Goal: Information Seeking & Learning: Learn about a topic

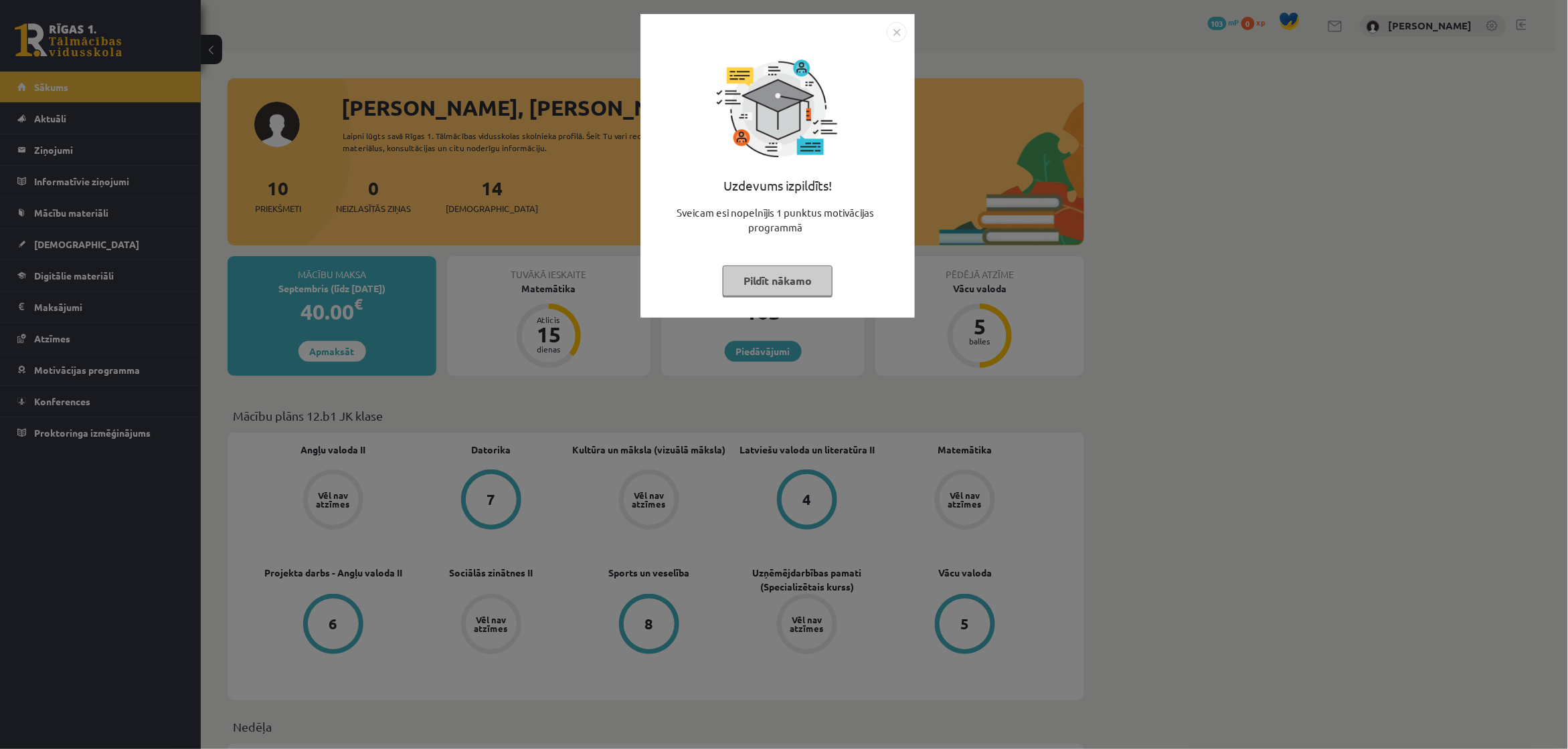
click at [750, 286] on button "Pildīt nākamo" at bounding box center [778, 281] width 110 height 31
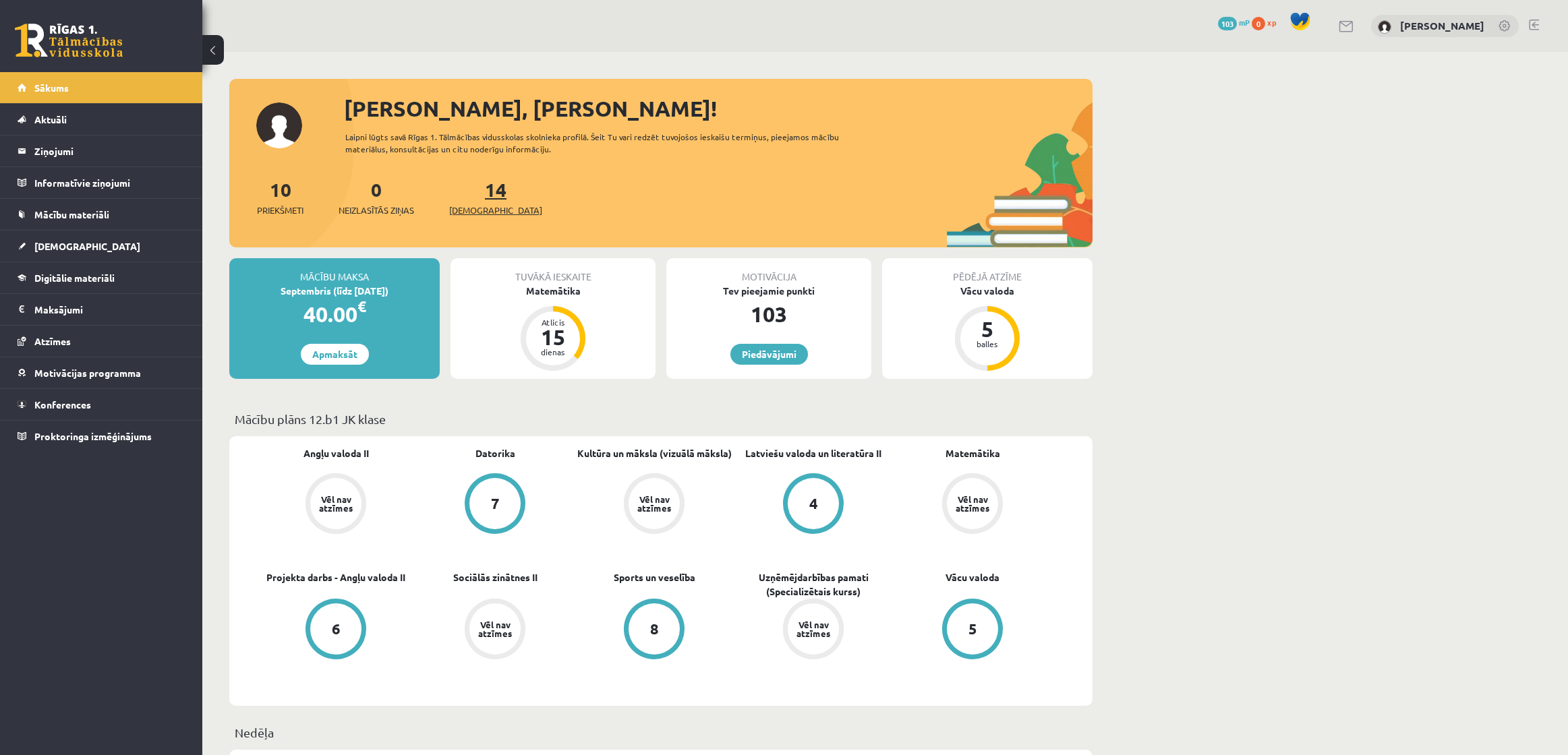
click at [474, 209] on span "[DEMOGRAPHIC_DATA]" at bounding box center [495, 211] width 93 height 14
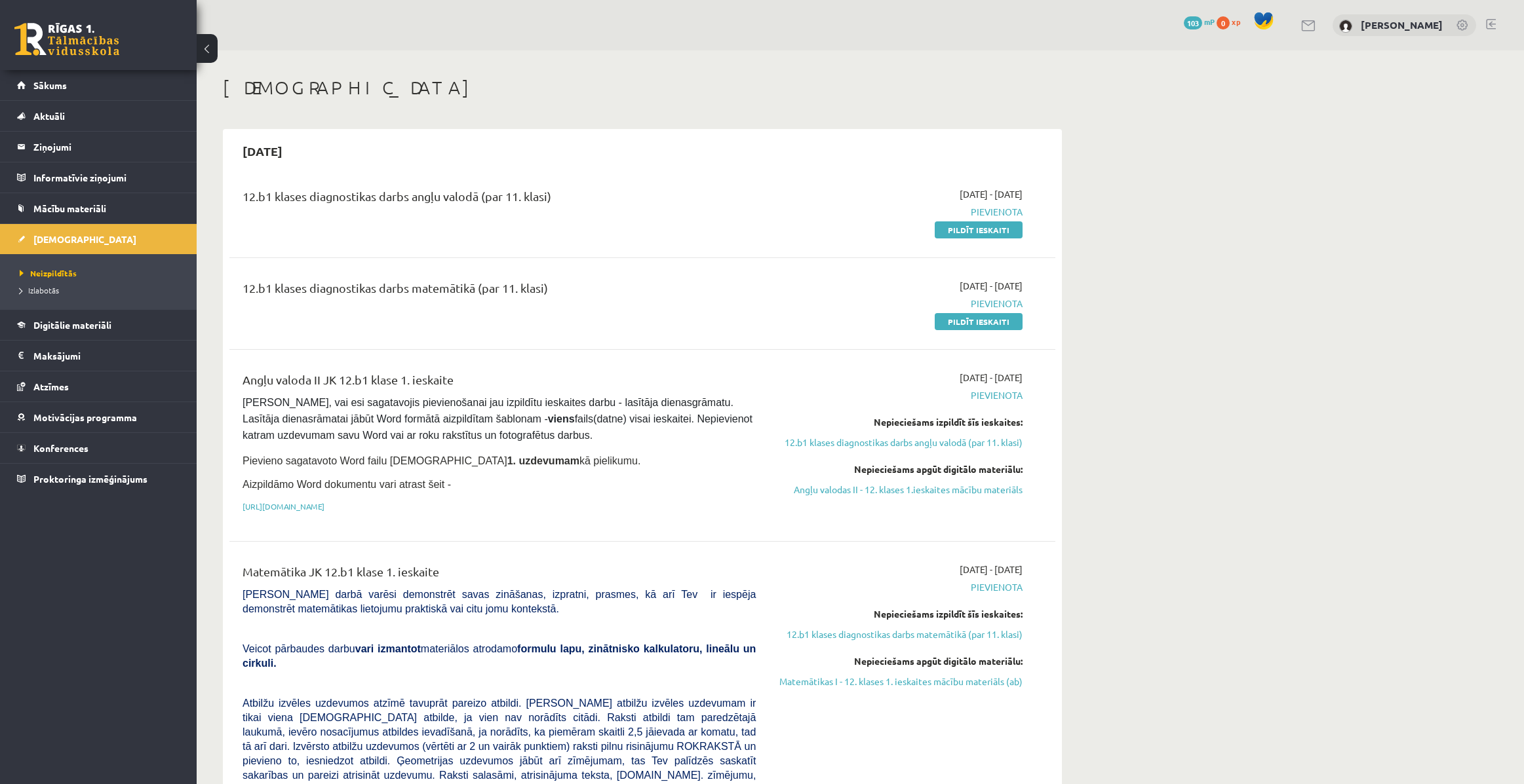
click at [994, 210] on span "Pievienota" at bounding box center [898, 212] width 247 height 13
drag, startPoint x: 509, startPoint y: 194, endPoint x: 555, endPoint y: 195, distance: 46.0
click at [555, 195] on div "12.b1 klases diagnostikas darbs angļu valodā (par 11. klasi)" at bounding box center [499, 199] width 513 height 24
drag, startPoint x: 509, startPoint y: 279, endPoint x: 554, endPoint y: 278, distance: 45.0
click at [550, 279] on div "12.b1 klases diagnostikas darbs matemātikā (par 11. klasi)" at bounding box center [499, 291] width 513 height 24
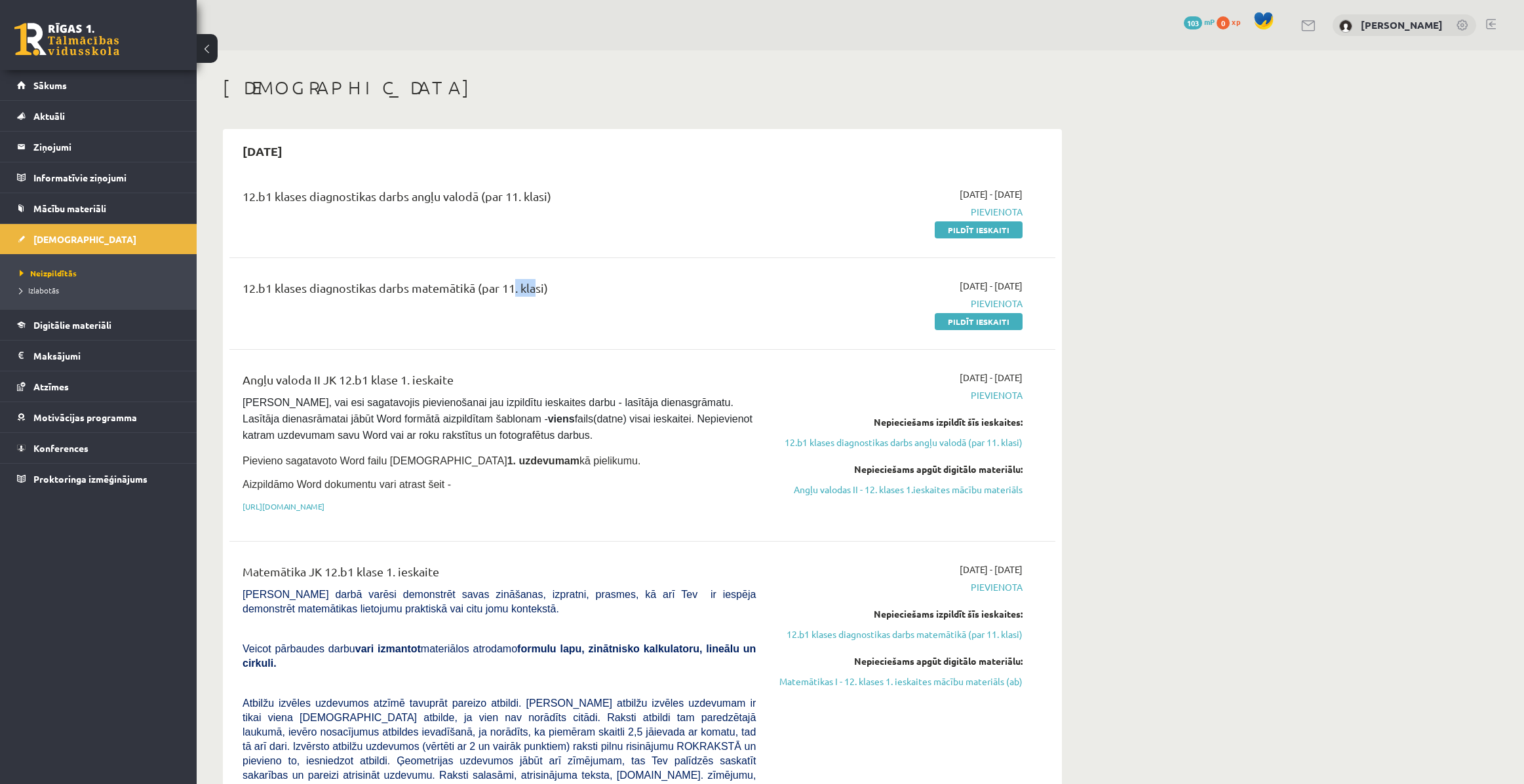
click at [577, 318] on div "12.b1 klases diagnostikas darbs matemātikā (par 11. klasi)" at bounding box center [498, 304] width 533 height 49
drag, startPoint x: 492, startPoint y: 194, endPoint x: 520, endPoint y: 242, distance: 55.6
click at [544, 192] on div "12.b1 klases diagnostikas darbs angļu valodā (par 11. klasi)" at bounding box center [499, 199] width 513 height 24
drag, startPoint x: 482, startPoint y: 285, endPoint x: 541, endPoint y: 285, distance: 59.0
click at [541, 285] on div "12.b1 klases diagnostikas darbs matemātikā (par 11. klasi)" at bounding box center [499, 291] width 513 height 24
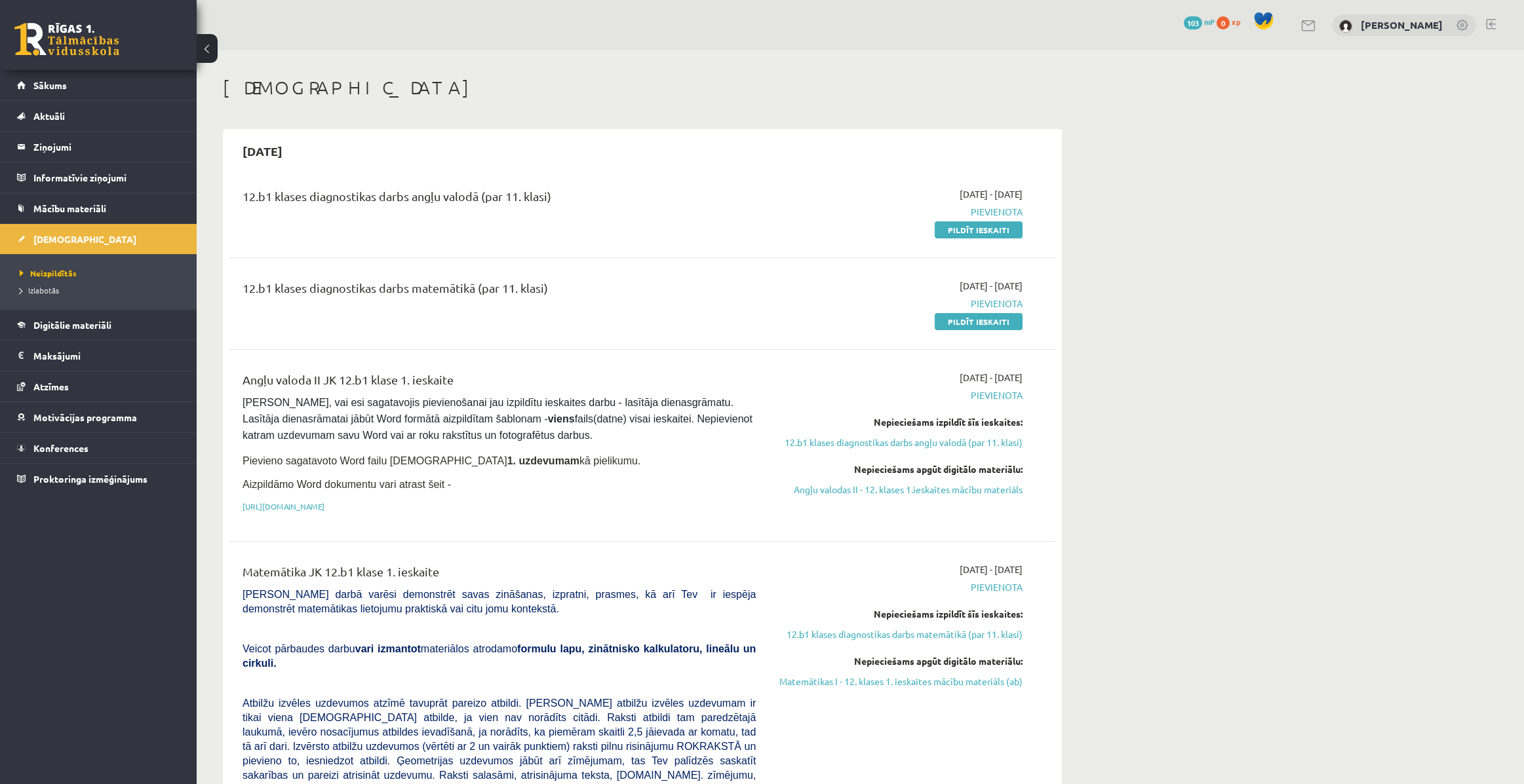
click at [625, 299] on div "12.b1 klases diagnostikas darbs matemātikā (par 11. klasi)" at bounding box center [499, 291] width 513 height 24
drag, startPoint x: 424, startPoint y: 191, endPoint x: 476, endPoint y: 195, distance: 52.2
click at [456, 194] on div "12.b1 klases diagnostikas darbs angļu valodā (par 11. klasi)" at bounding box center [499, 199] width 513 height 24
drag, startPoint x: 488, startPoint y: 285, endPoint x: 528, endPoint y: 286, distance: 40.0
click at [499, 285] on div "12.b1 klases diagnostikas darbs matemātikā (par 11. klasi)" at bounding box center [499, 291] width 513 height 24
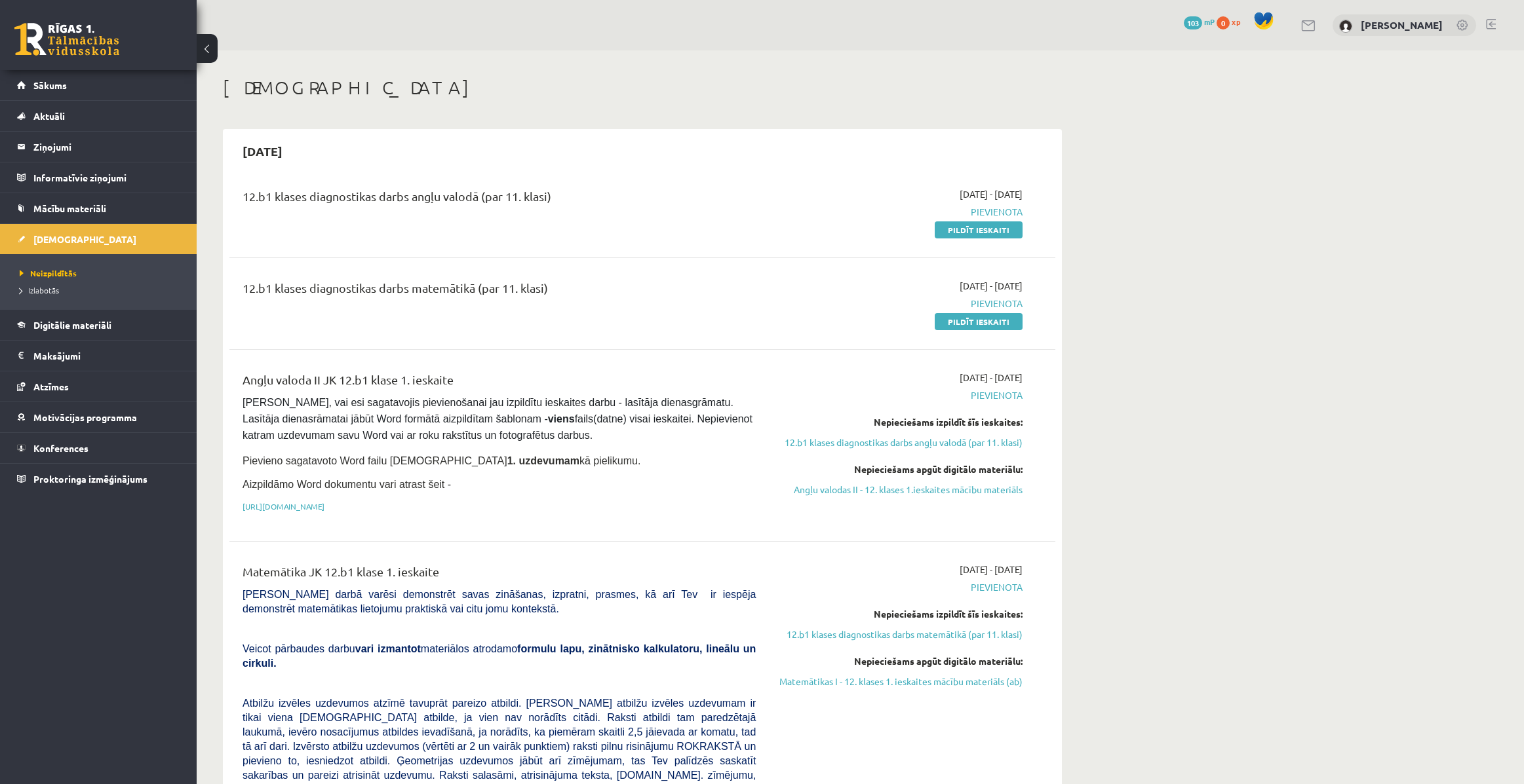
click at [559, 314] on div "12.b1 klases diagnostikas darbs matemātikā (par 11. klasi)" at bounding box center [498, 304] width 533 height 49
